Goal: Check status

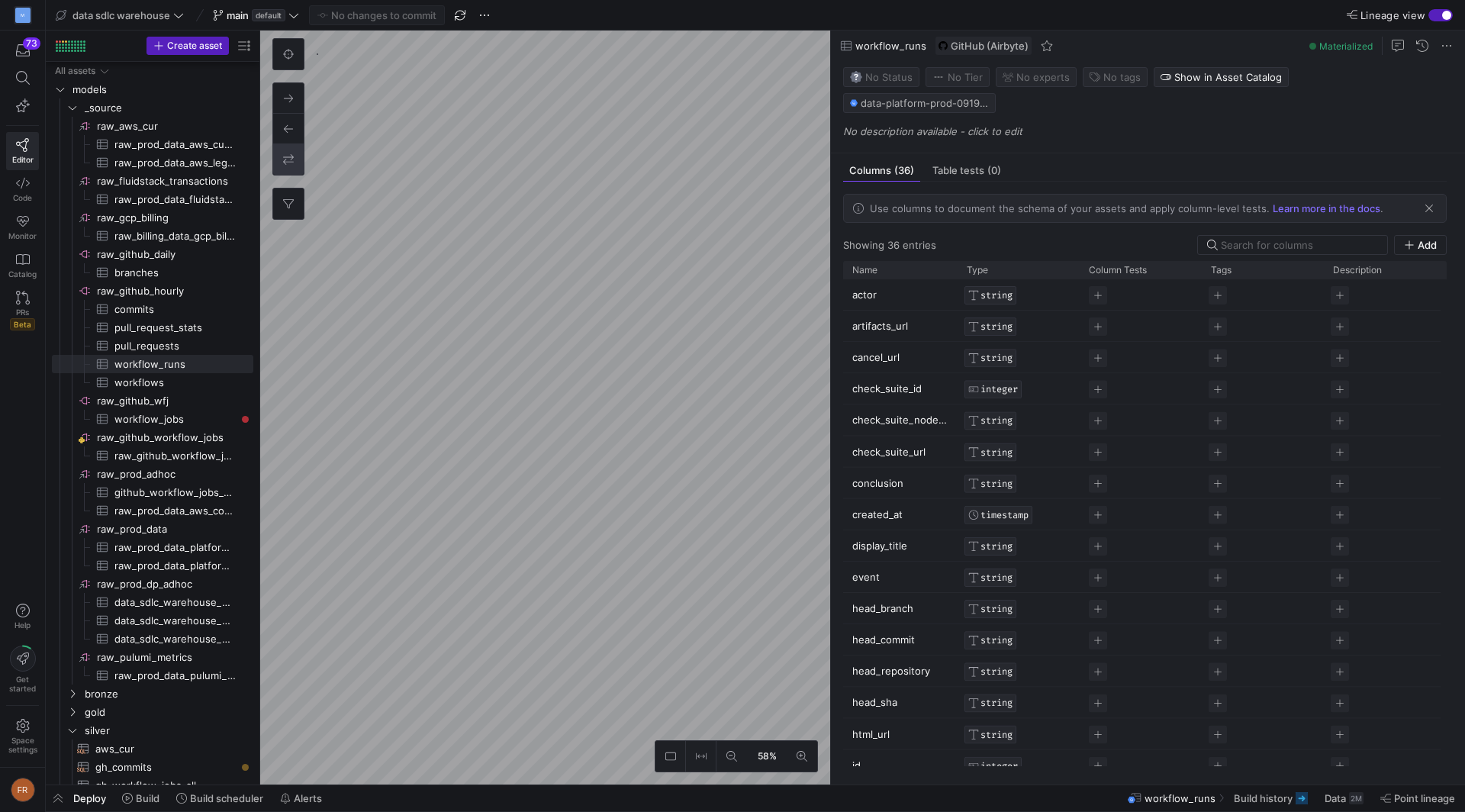
scroll to position [27, 0]
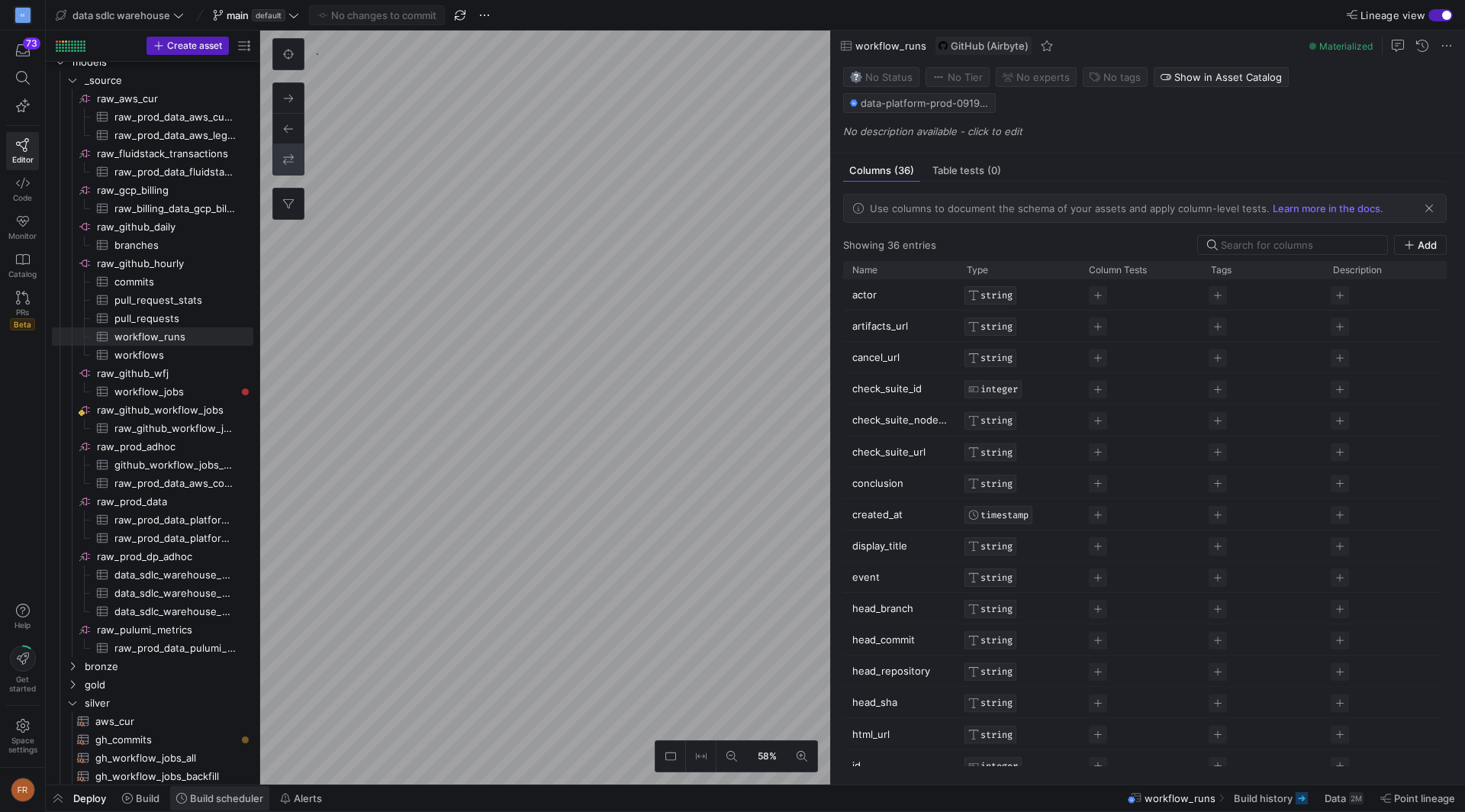
click at [225, 796] on span "Build scheduler" at bounding box center [226, 797] width 73 height 12
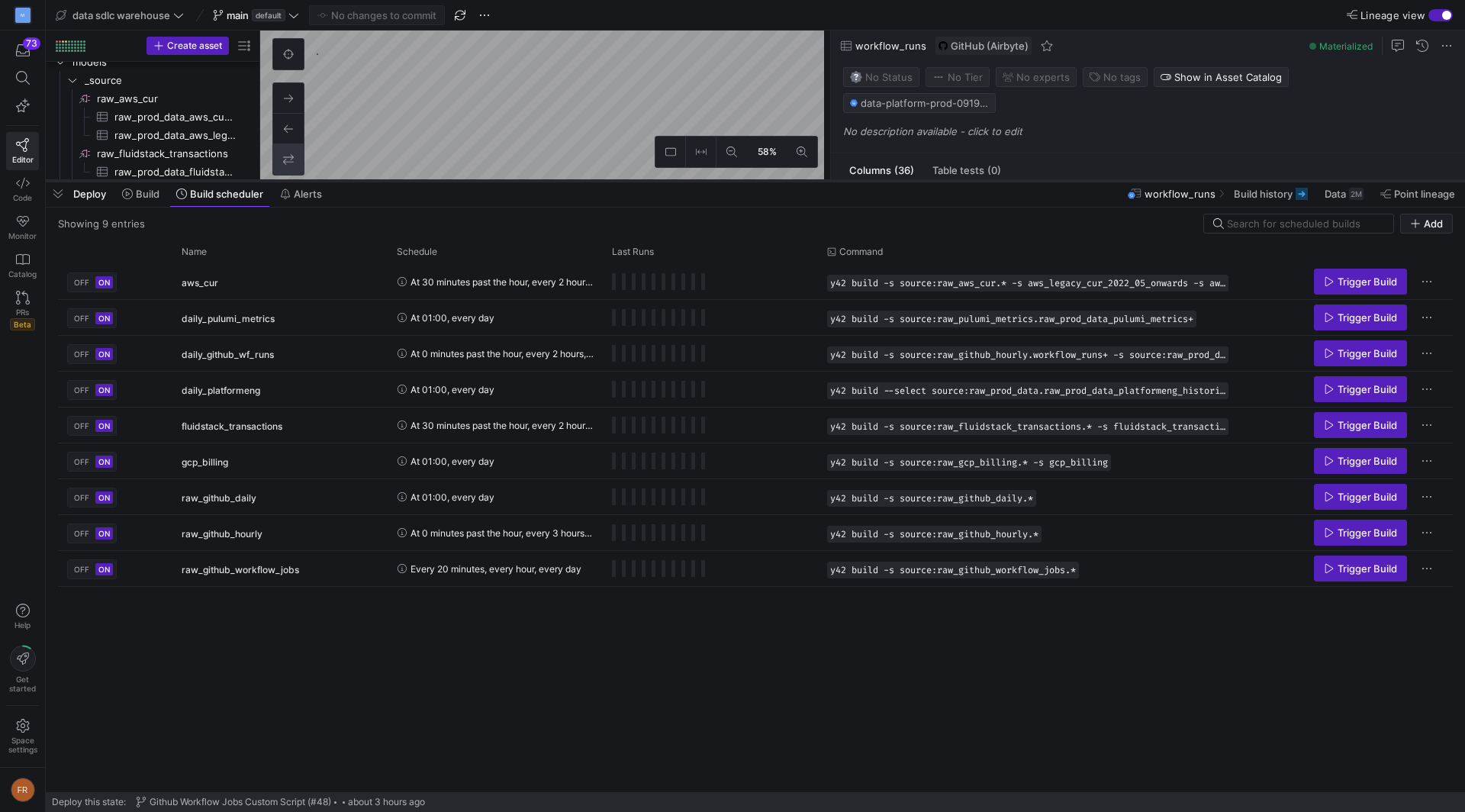
drag, startPoint x: 564, startPoint y: 533, endPoint x: 613, endPoint y: 182, distance: 354.4
click at [613, 181] on div at bounding box center [755, 180] width 1420 height 6
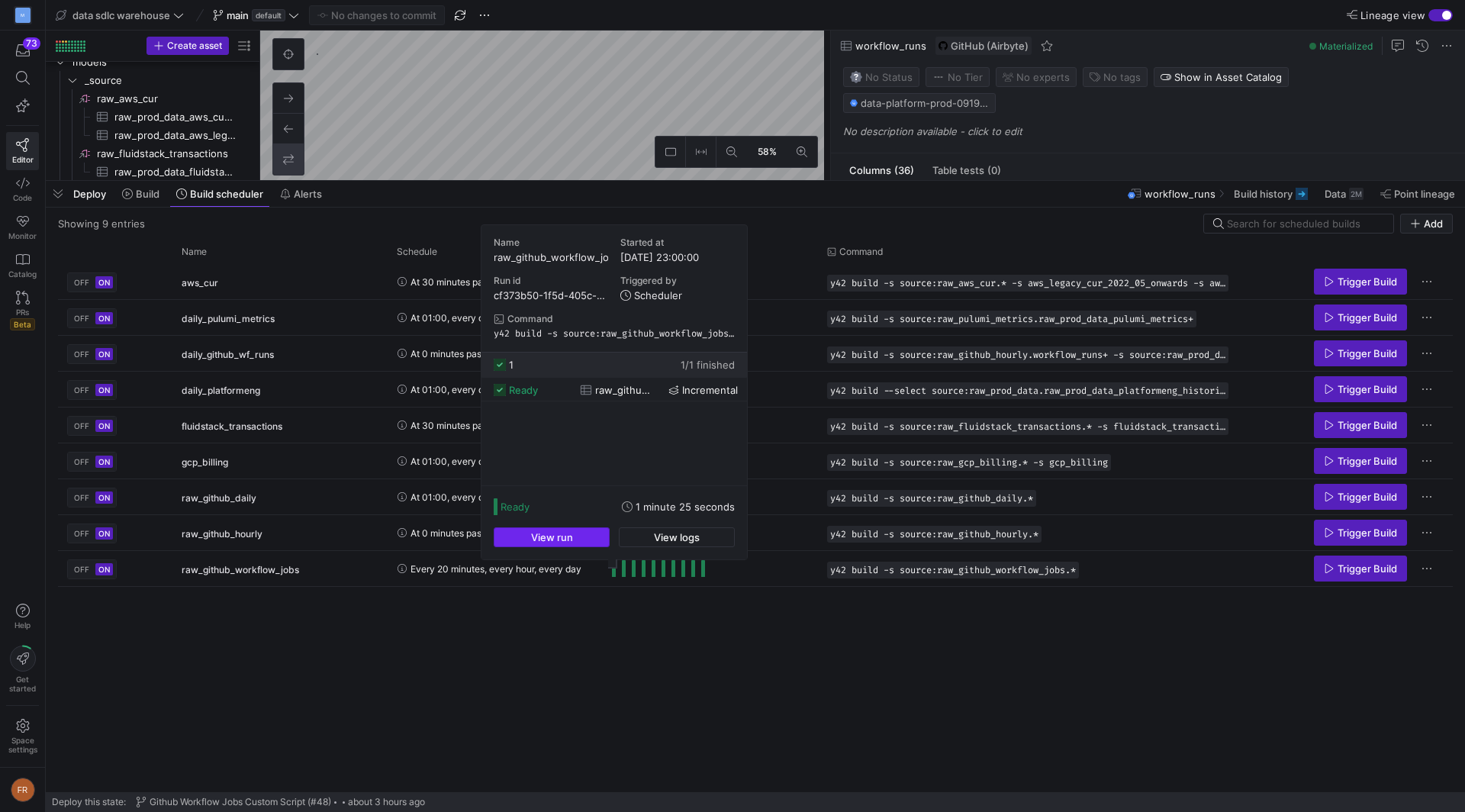
click at [574, 537] on span "button" at bounding box center [551, 537] width 114 height 18
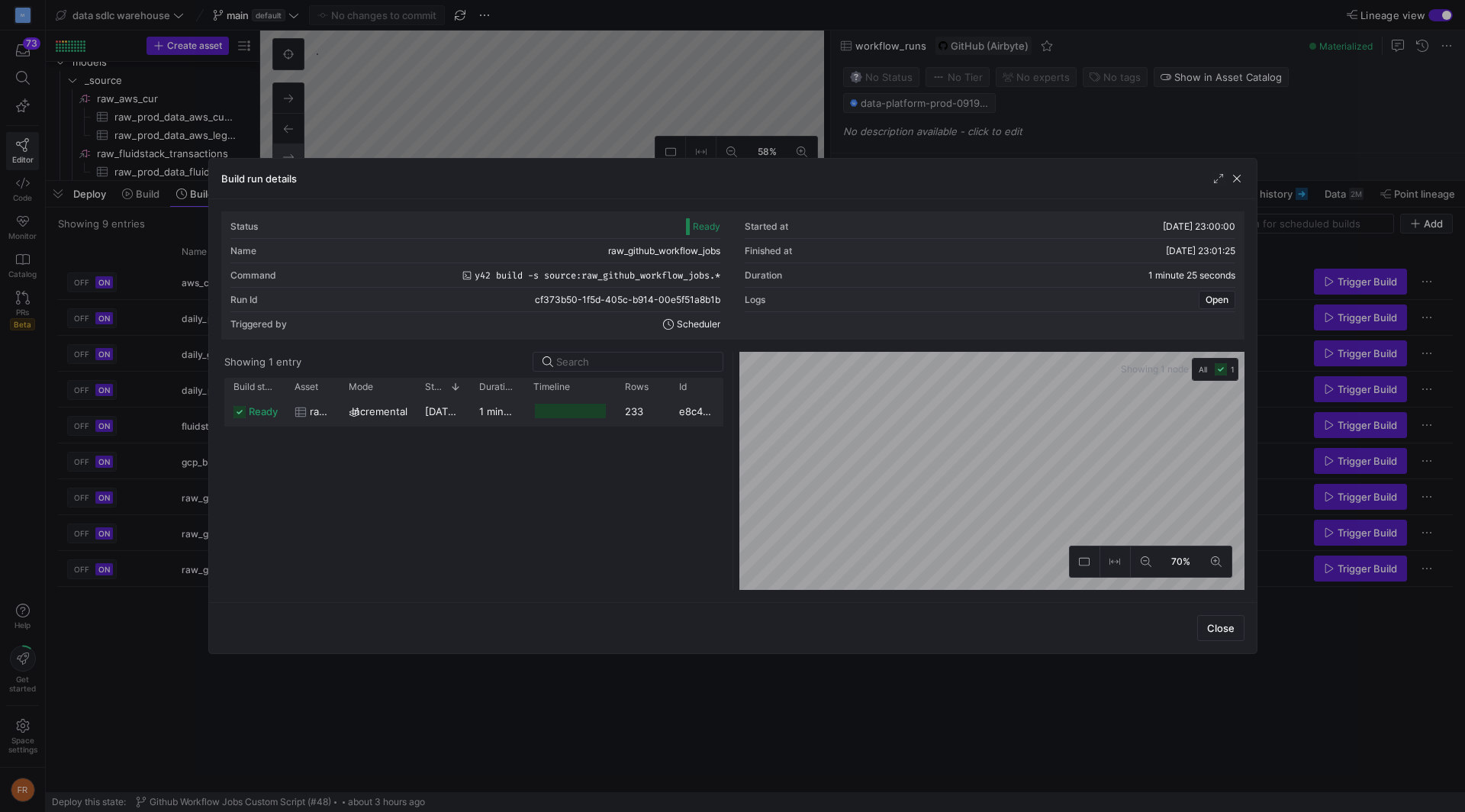
click at [470, 418] on div "1 minute 22 seconds" at bounding box center [497, 411] width 54 height 30
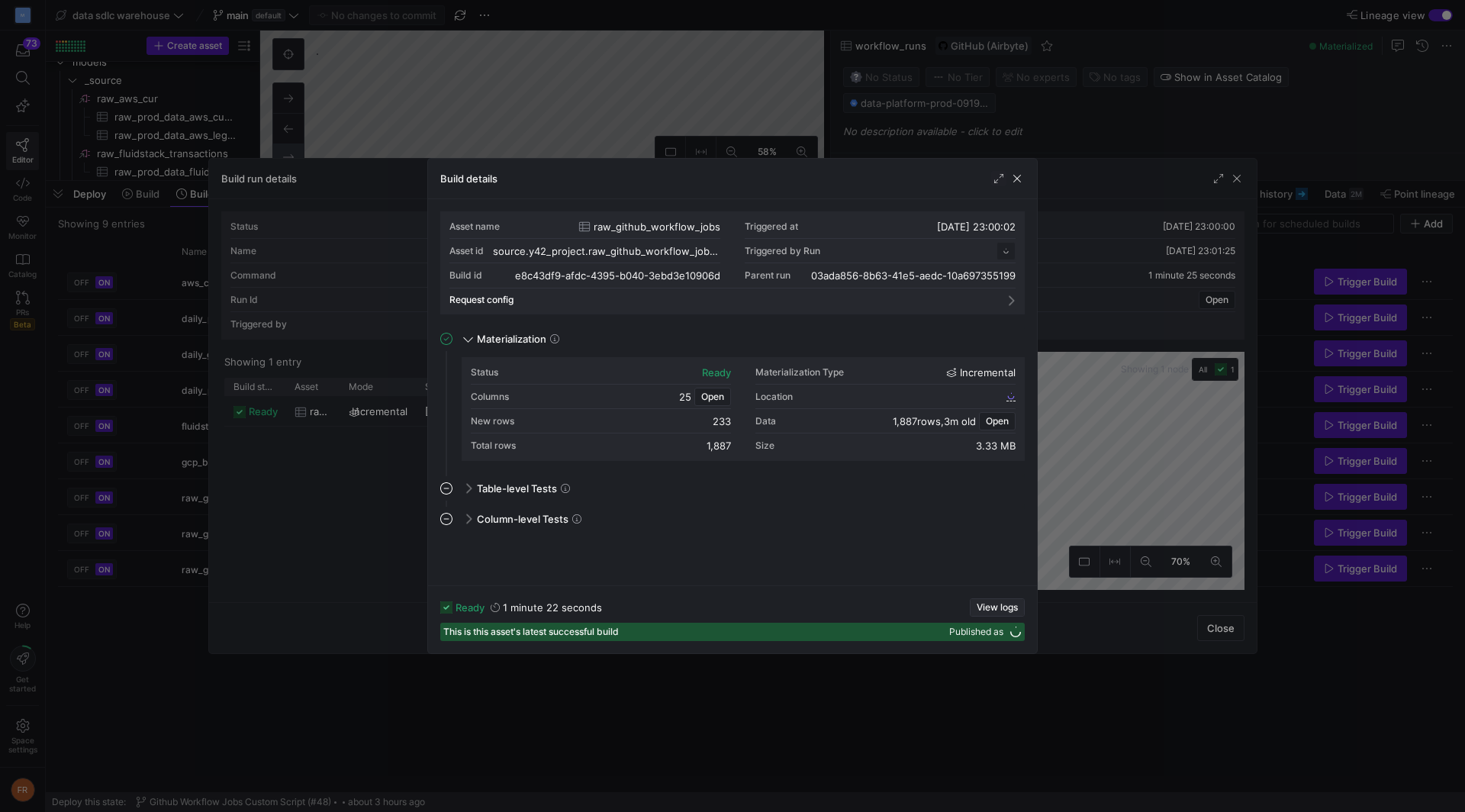
scroll to position [137, 0]
click at [993, 600] on y42-button "View logs" at bounding box center [998, 606] width 55 height 18
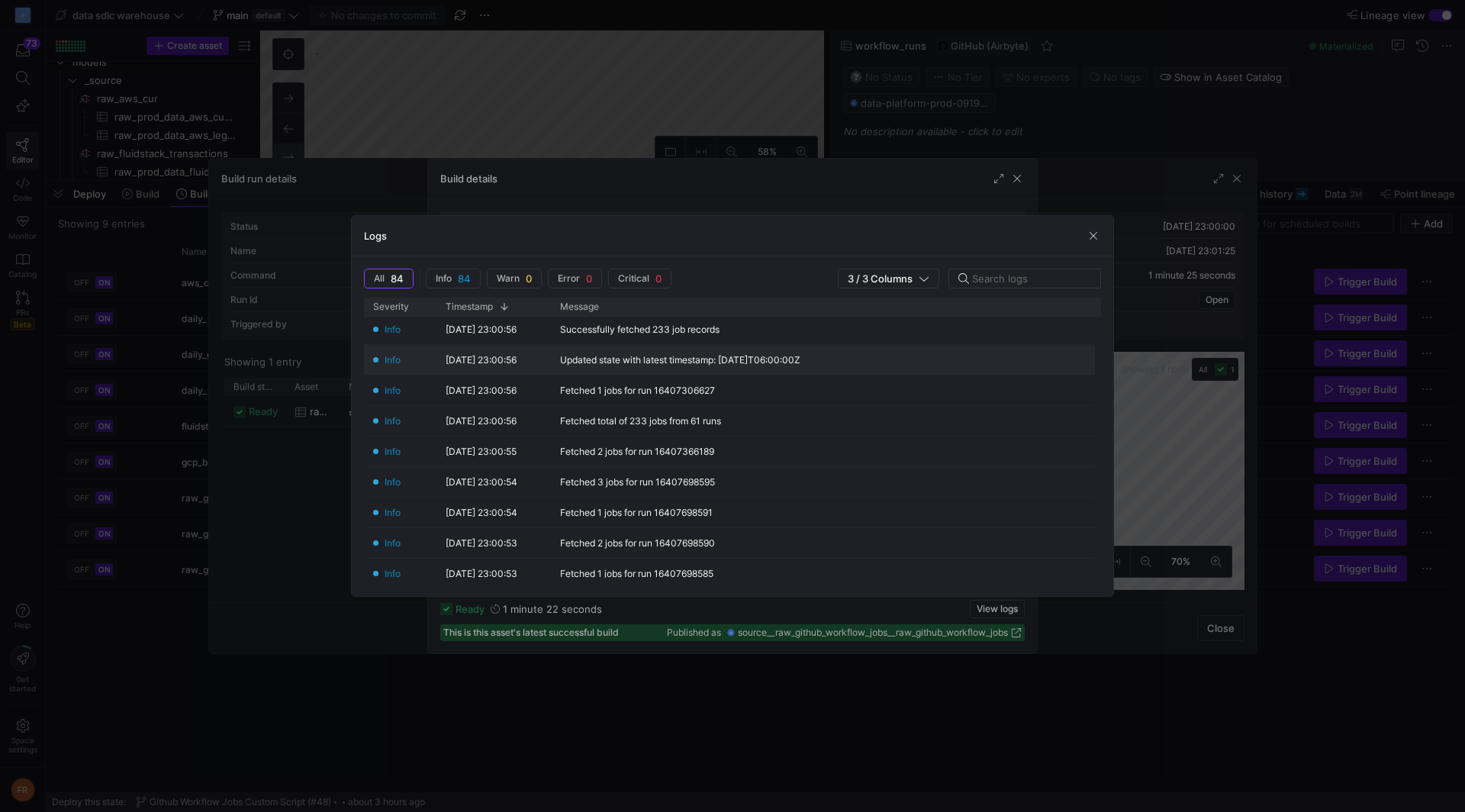
scroll to position [203, 0]
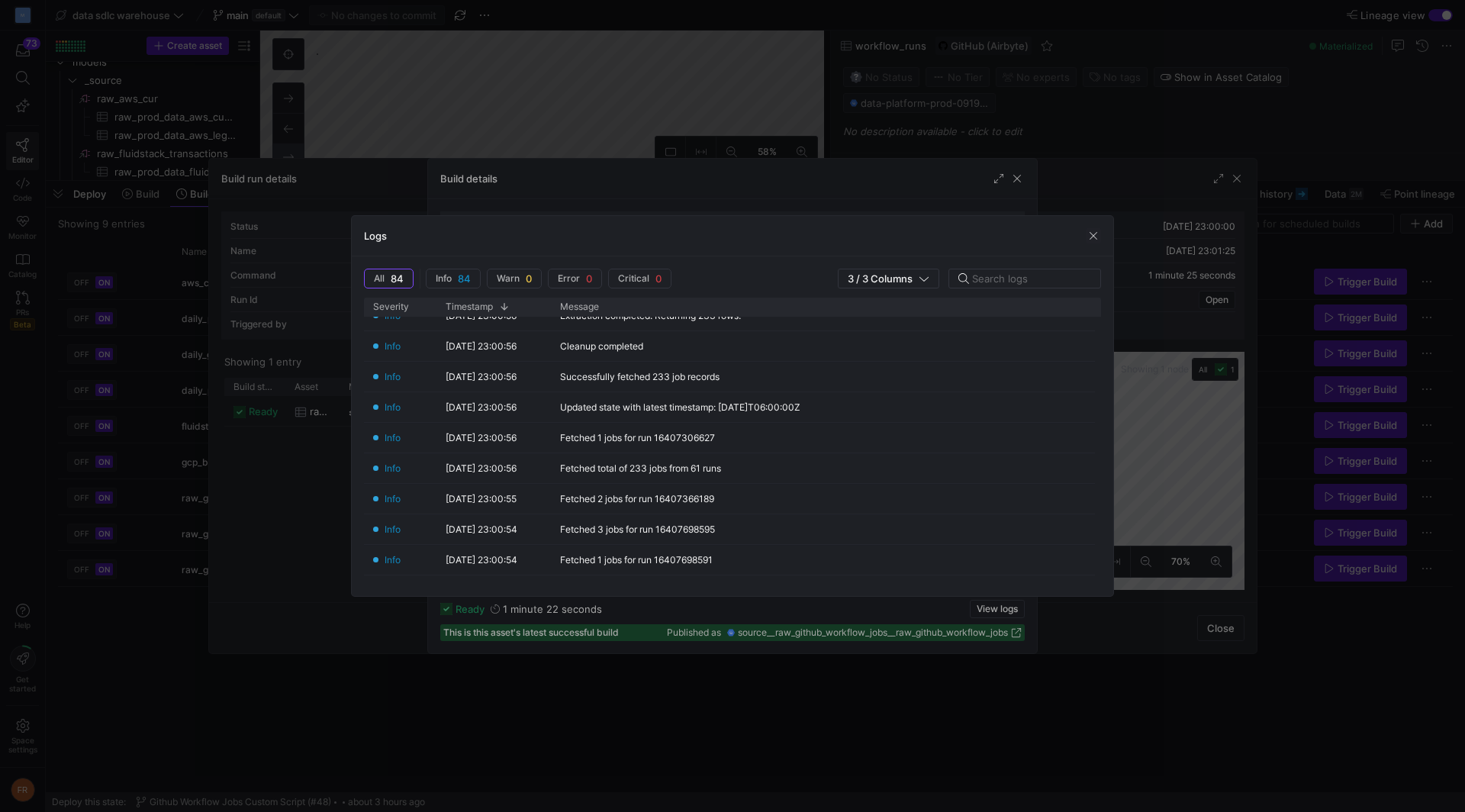
click at [749, 86] on div at bounding box center [732, 406] width 1465 height 812
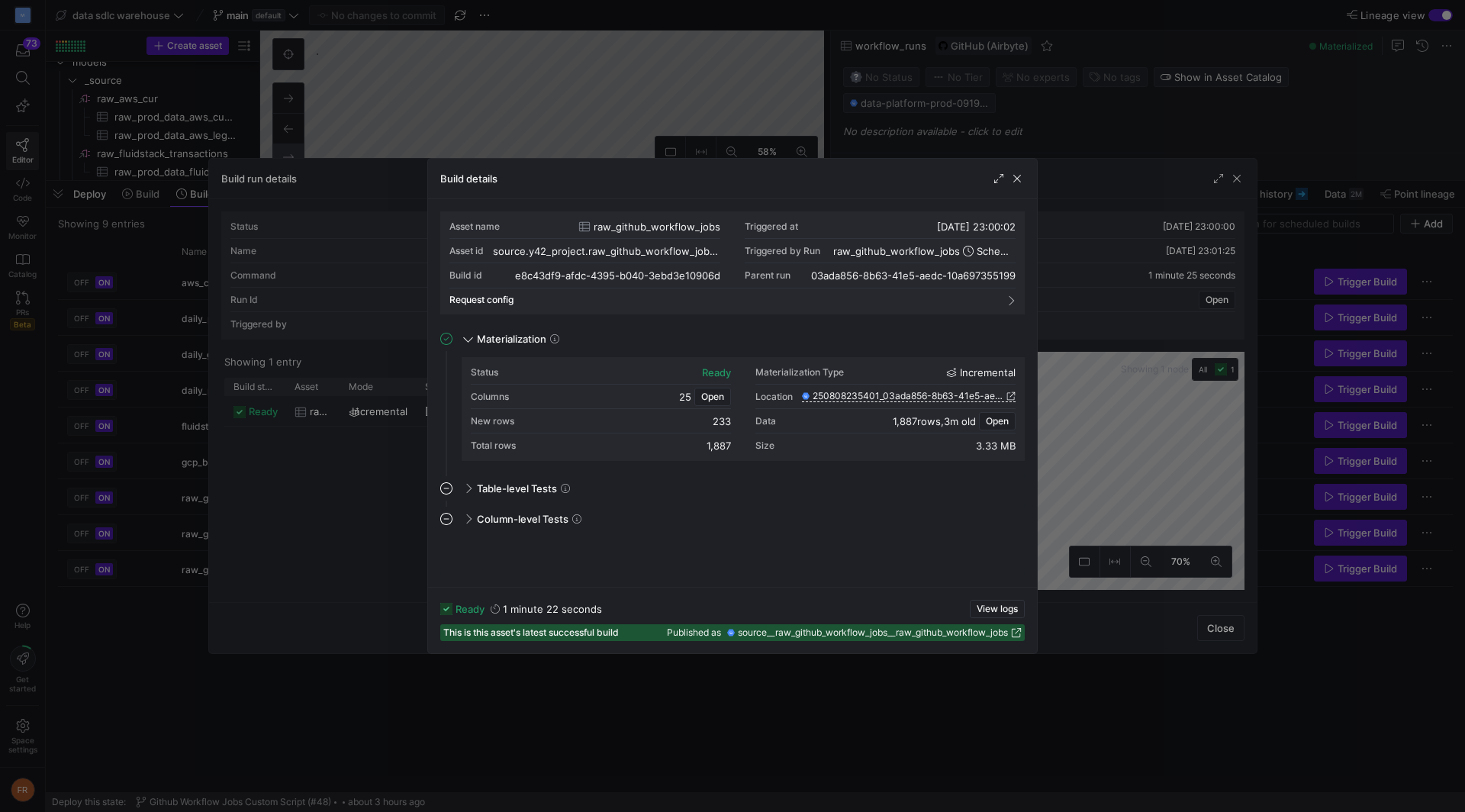
click at [748, 86] on div at bounding box center [732, 406] width 1465 height 812
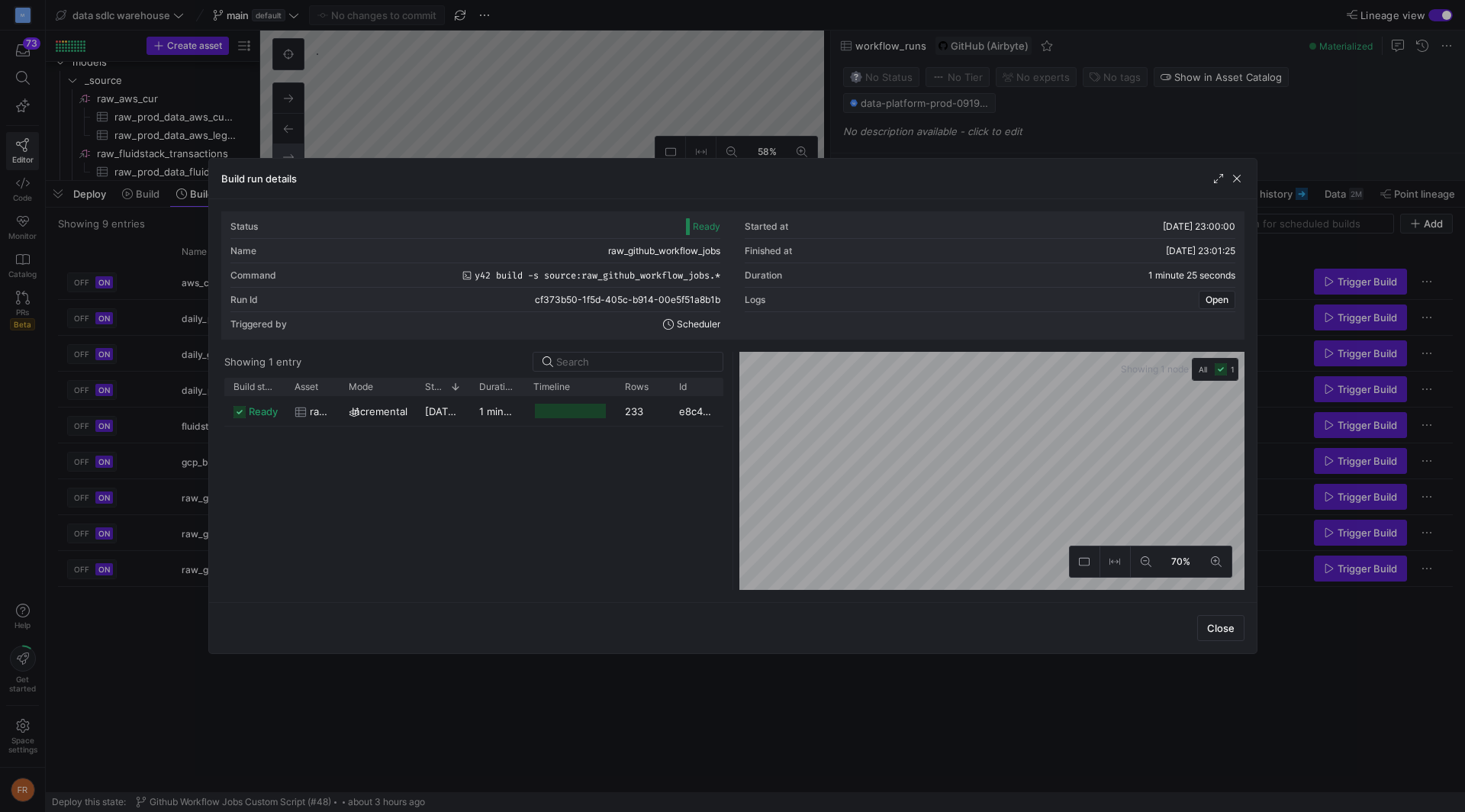
click at [753, 75] on div at bounding box center [732, 406] width 1465 height 812
